Goal: Transaction & Acquisition: Purchase product/service

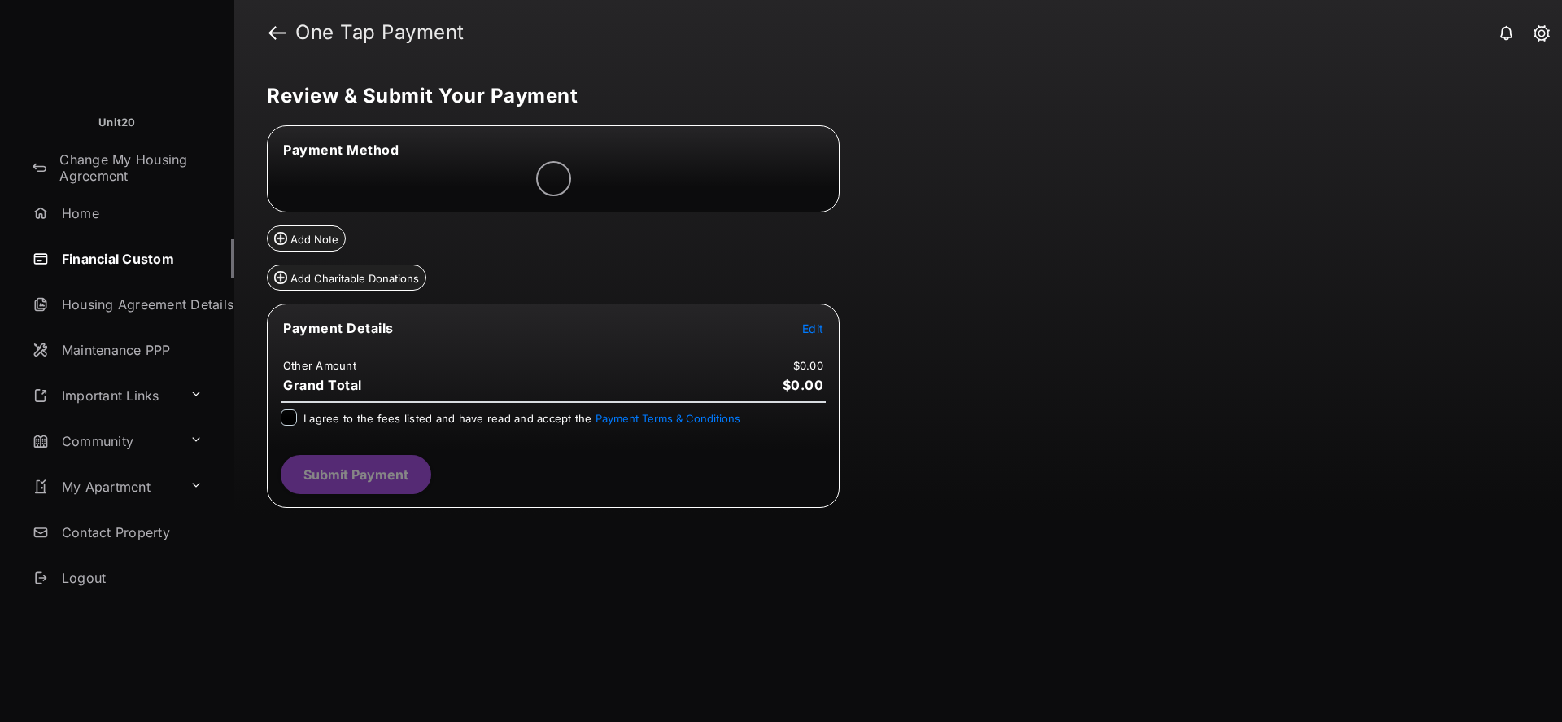
click at [818, 328] on span "Edit" at bounding box center [812, 328] width 21 height 14
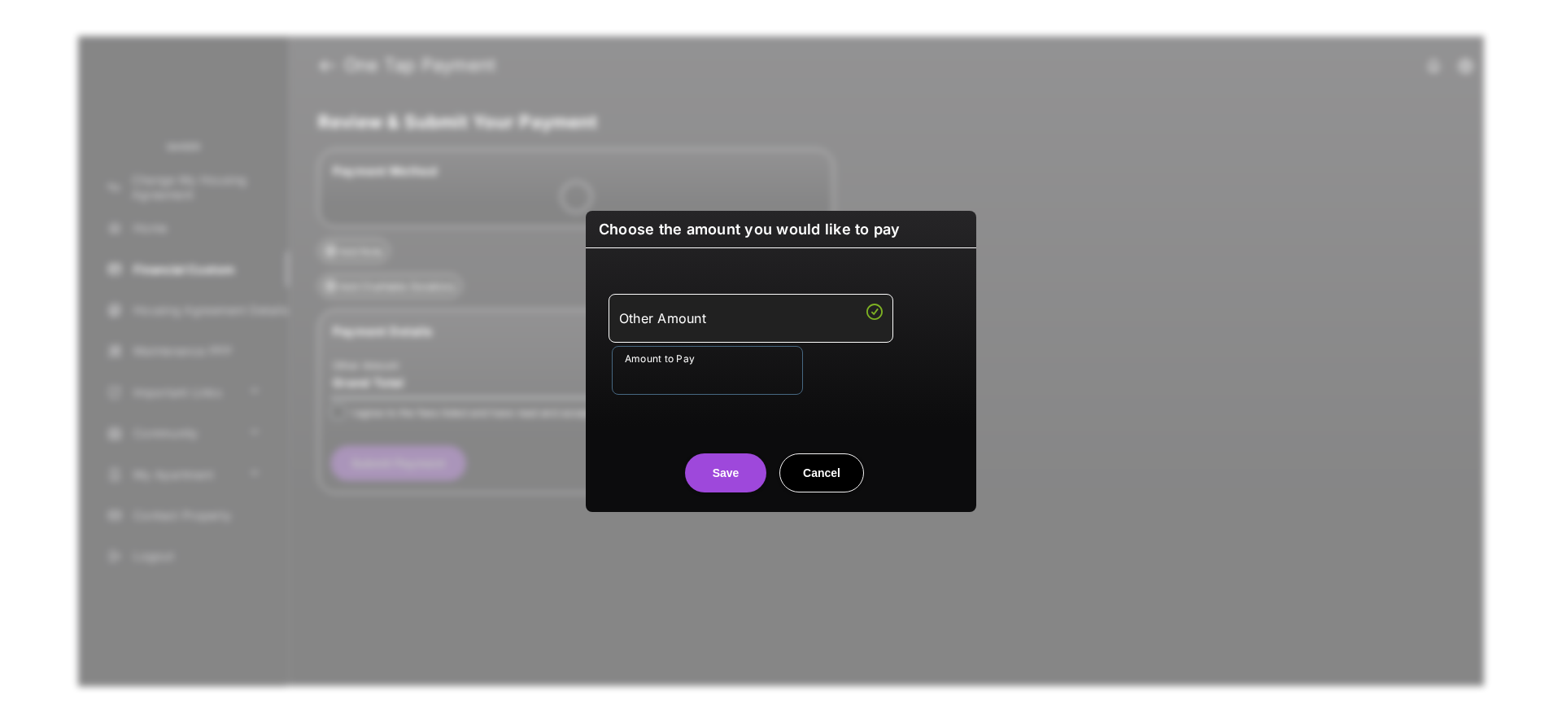
click at [727, 370] on input "Amount to Pay" at bounding box center [707, 370] width 191 height 49
type input "**"
click at [622, 440] on center "Save Cancel" at bounding box center [780, 466] width 351 height 52
click at [705, 464] on button "Save" at bounding box center [725, 472] width 81 height 39
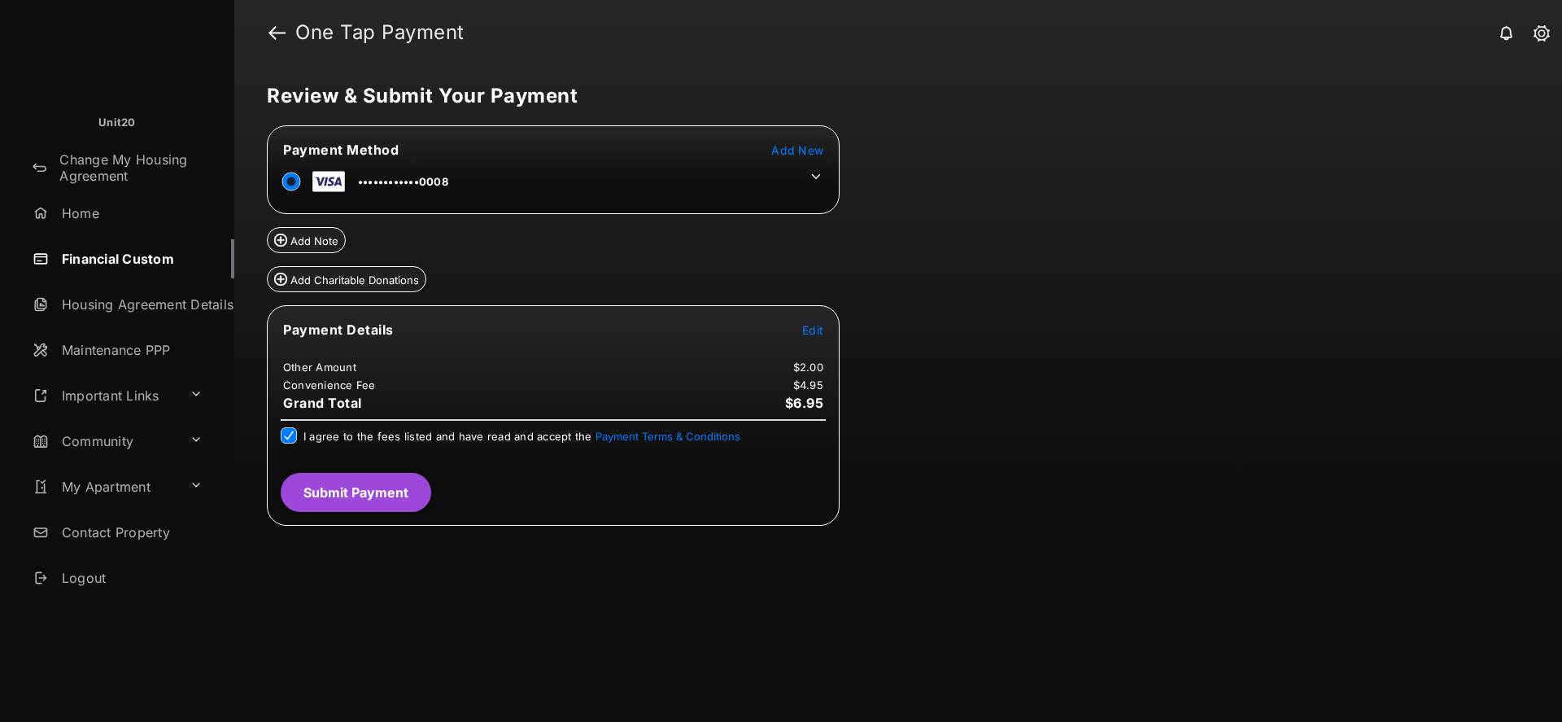
click at [351, 486] on button "Submit Payment" at bounding box center [356, 492] width 151 height 39
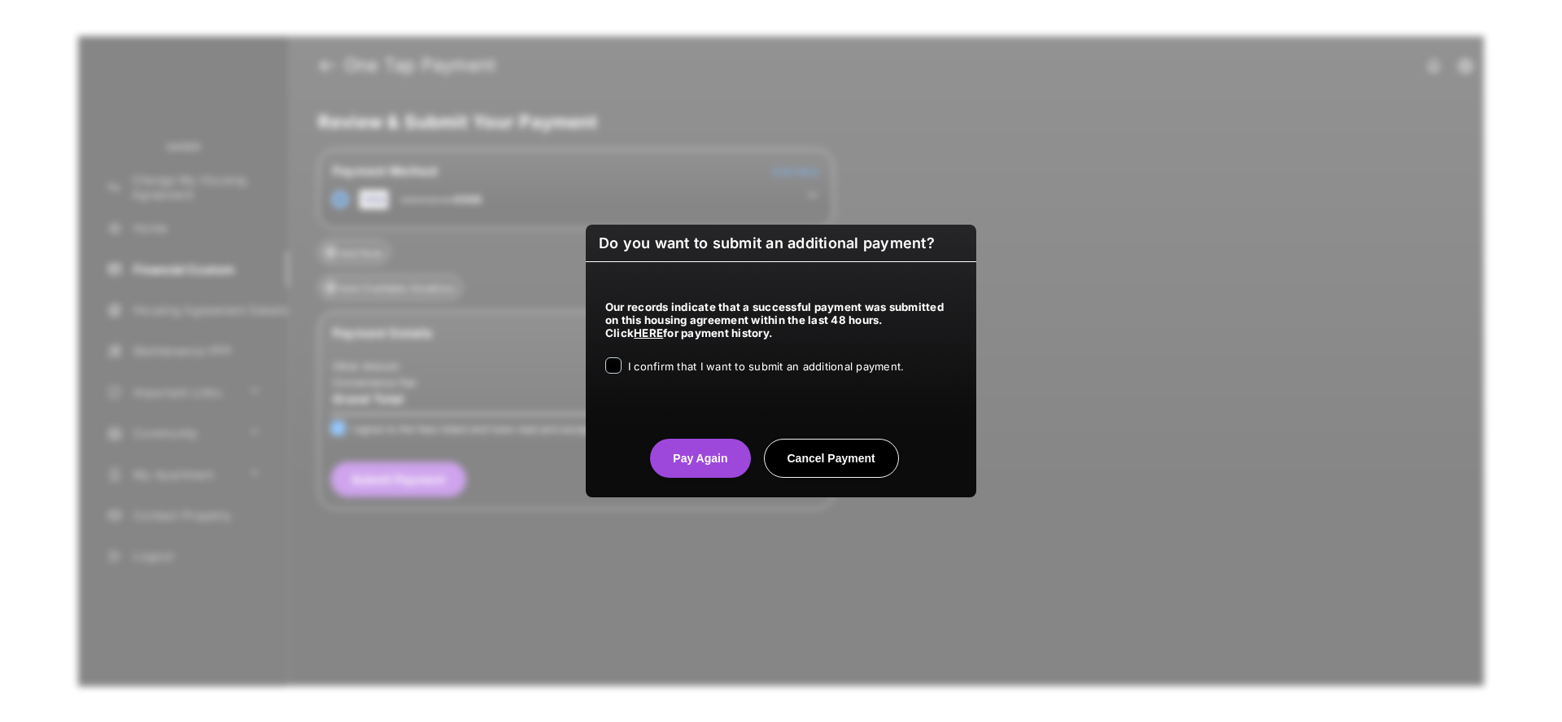
click at [621, 359] on div "I confirm that I want to submit an additional payment." at bounding box center [780, 367] width 351 height 20
click at [682, 443] on button "Pay Again" at bounding box center [700, 458] width 100 height 39
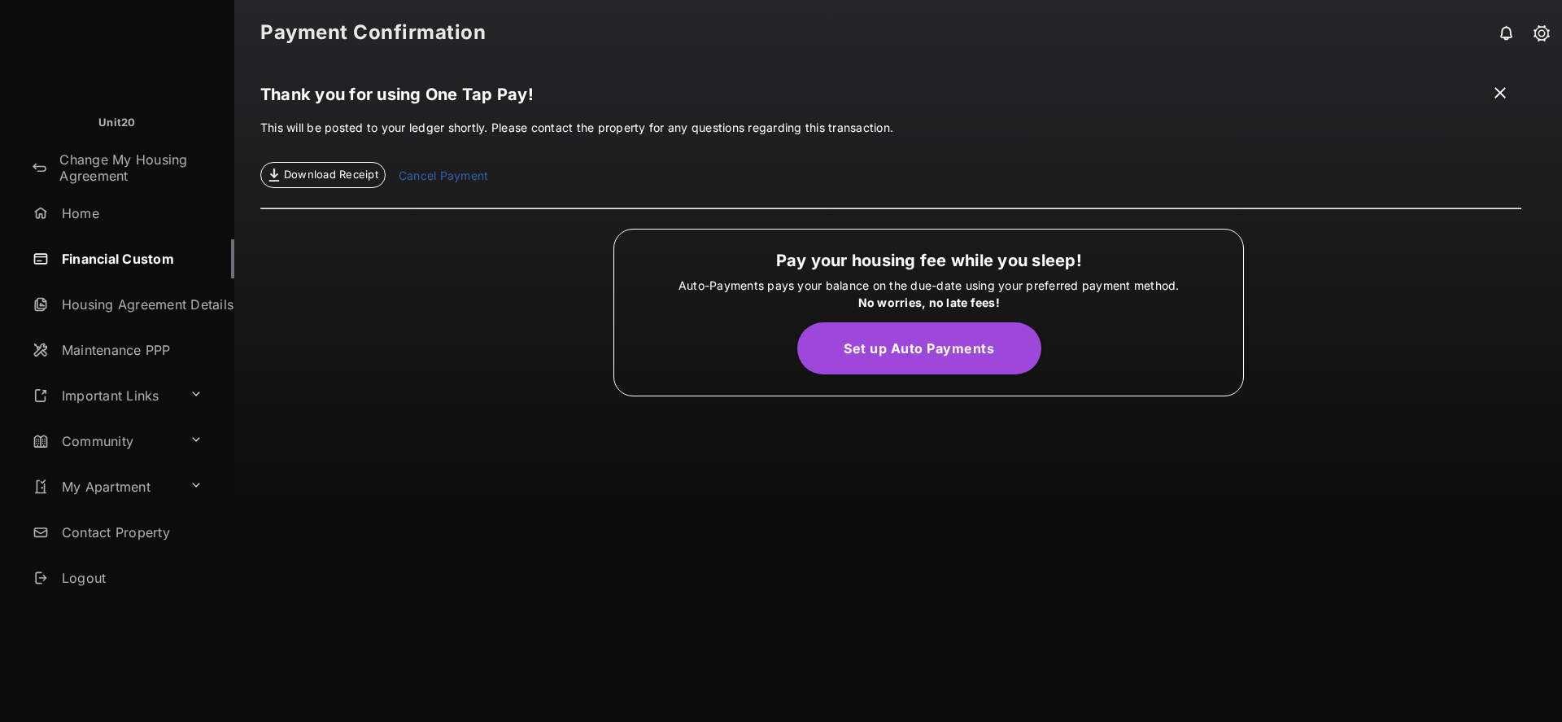
click at [91, 254] on link "Financial Custom" at bounding box center [130, 258] width 208 height 39
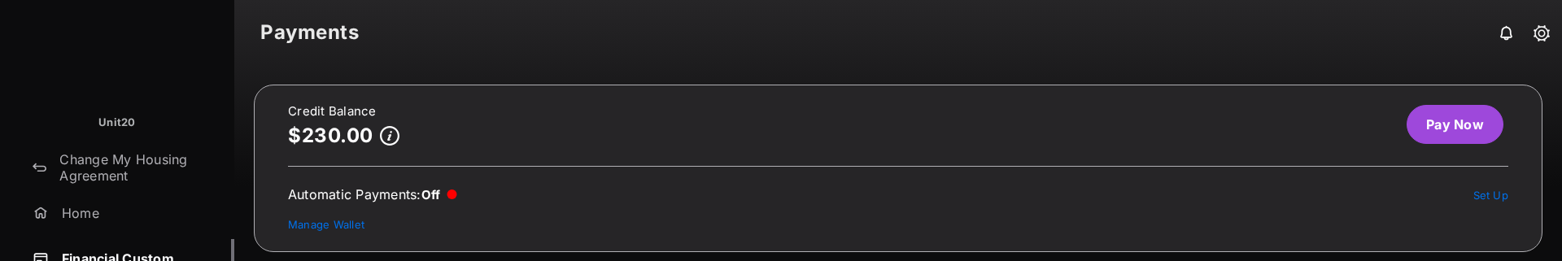
click at [1420, 107] on link "Pay Now" at bounding box center [1455, 124] width 97 height 39
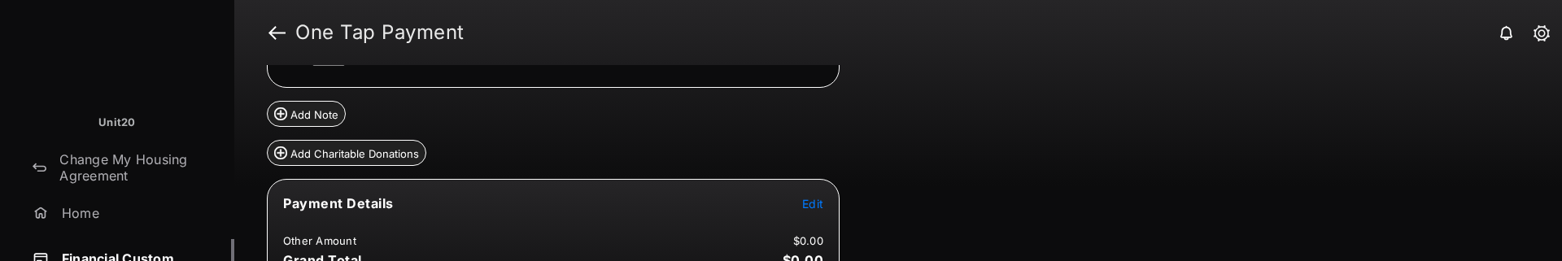
scroll to position [147, 0]
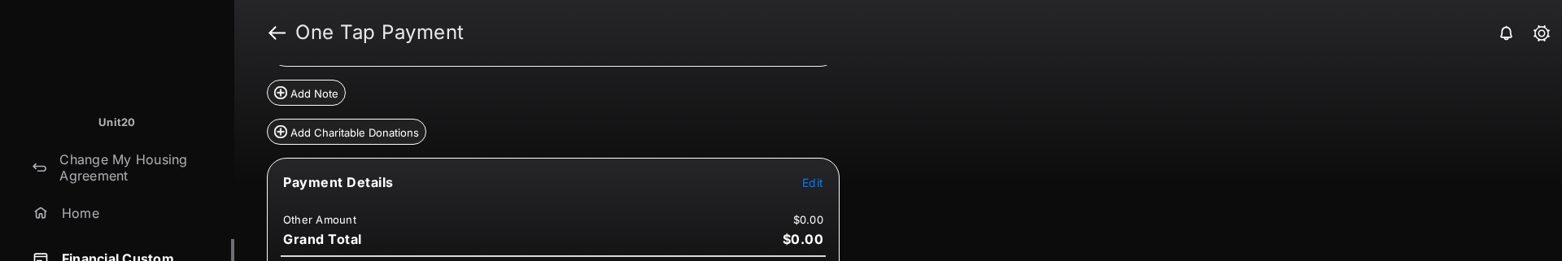
click at [814, 181] on span "Edit" at bounding box center [812, 183] width 21 height 14
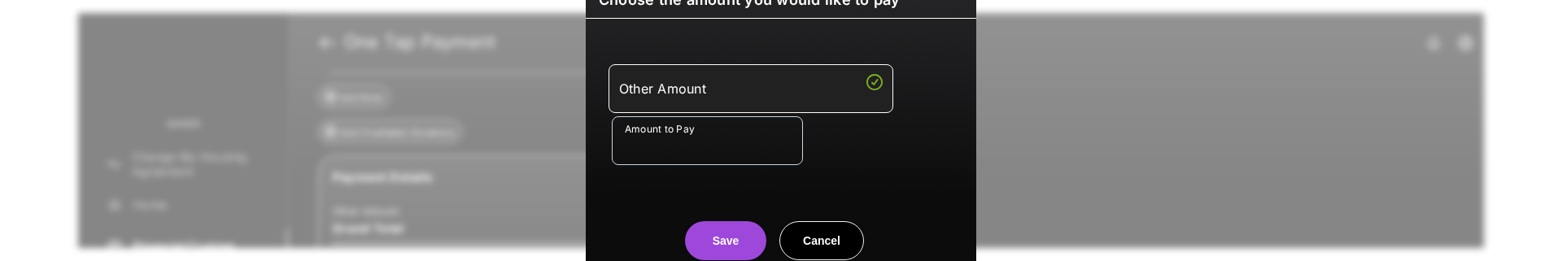
click at [699, 157] on input "Amount to Pay" at bounding box center [707, 140] width 191 height 49
type input "***"
click at [736, 223] on button "Save" at bounding box center [725, 240] width 81 height 39
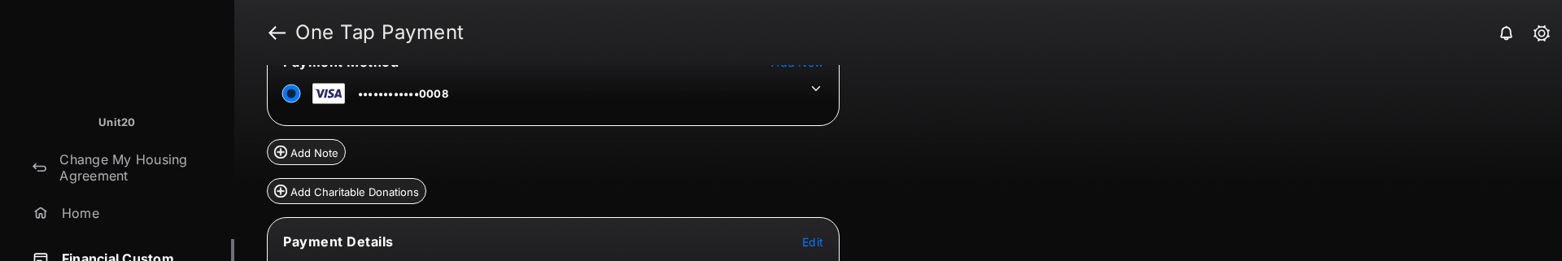
scroll to position [266, 0]
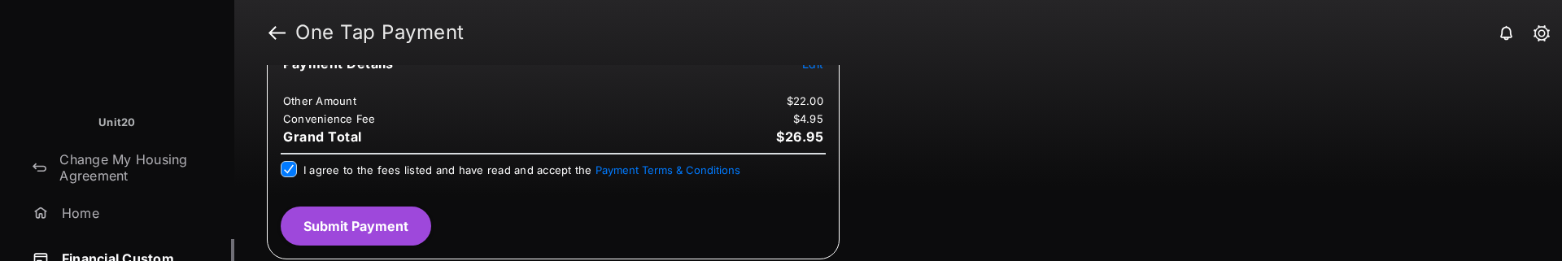
click at [309, 222] on button "Submit Payment" at bounding box center [356, 226] width 151 height 39
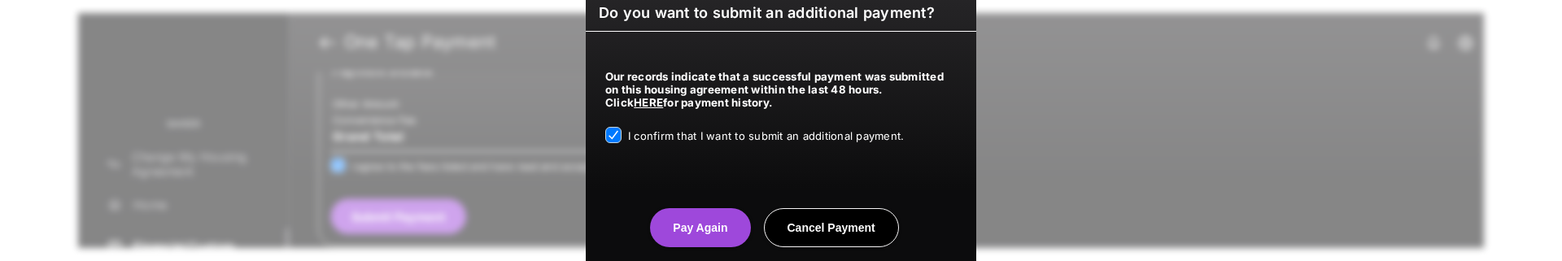
click at [692, 239] on button "Pay Again" at bounding box center [700, 227] width 100 height 39
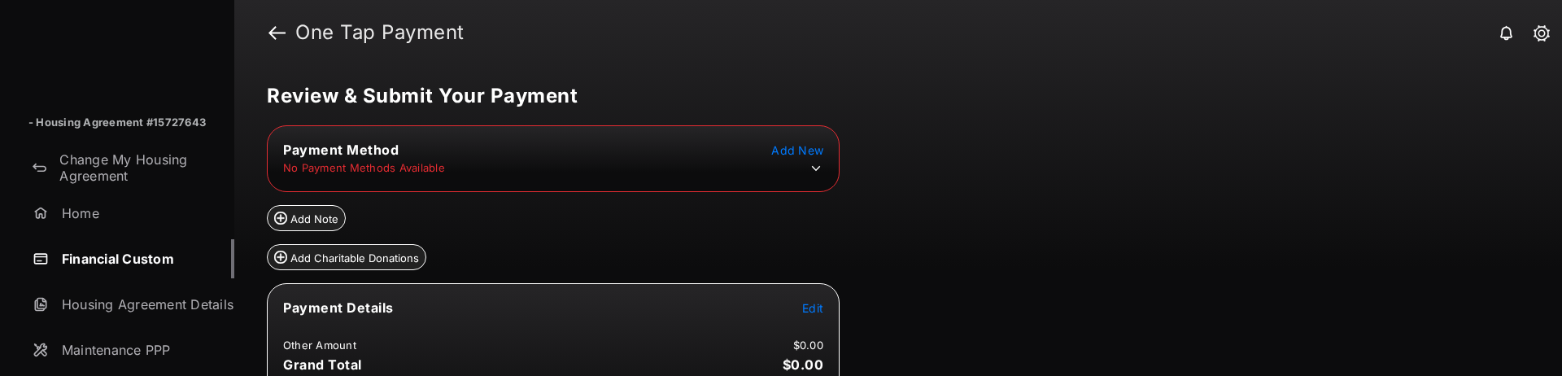
click at [118, 253] on link "Financial Custom" at bounding box center [130, 258] width 208 height 39
